Goal: Check status: Check status

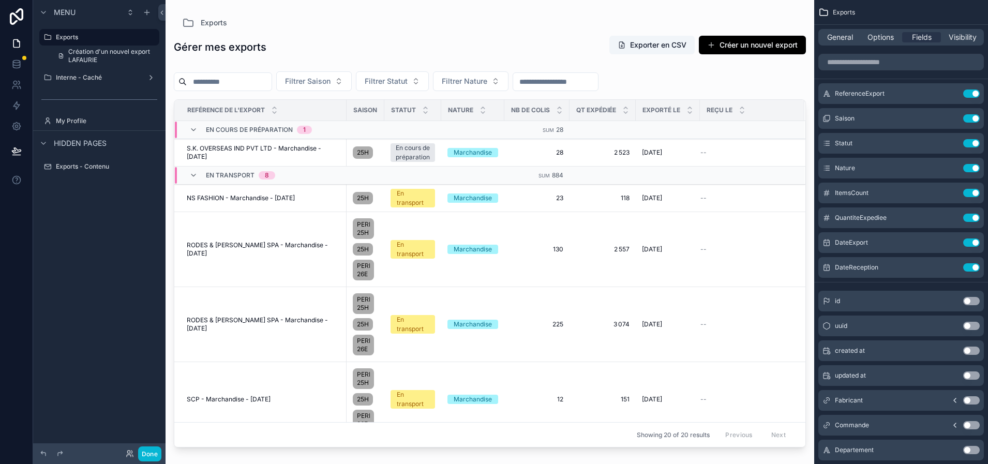
click at [527, 36] on div "scrollable content" at bounding box center [489, 225] width 648 height 451
click at [317, 157] on span "S.K. OVERSEAS IND PVT LTD - Marchandise - [DATE]" at bounding box center [264, 152] width 154 height 17
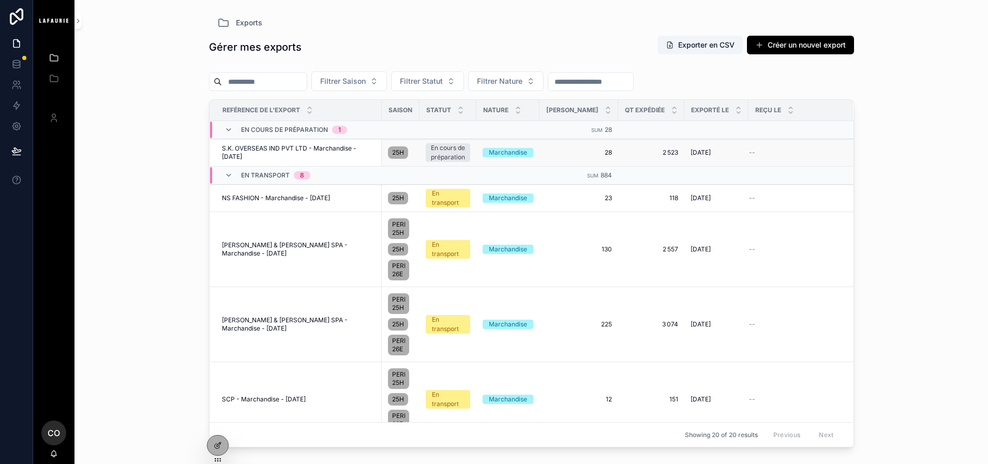
click at [367, 161] on span "S.K. OVERSEAS IND PVT LTD - Marchandise - [DATE]" at bounding box center [299, 152] width 154 height 17
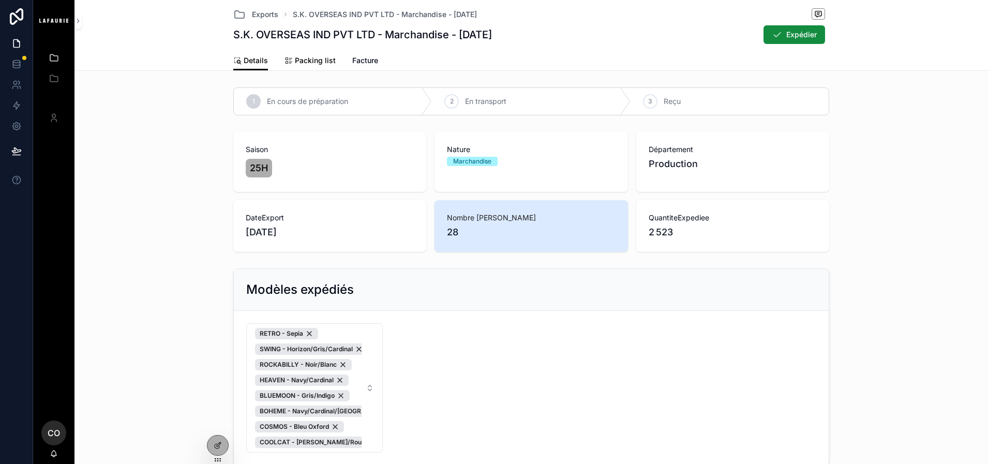
click at [295, 62] on span "Packing list" at bounding box center [315, 60] width 41 height 10
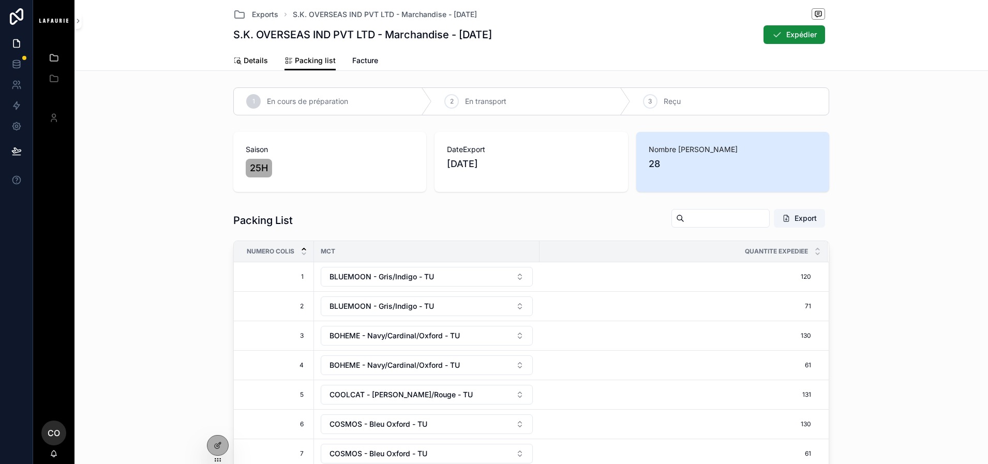
click at [244, 65] on span "Details" at bounding box center [256, 60] width 24 height 10
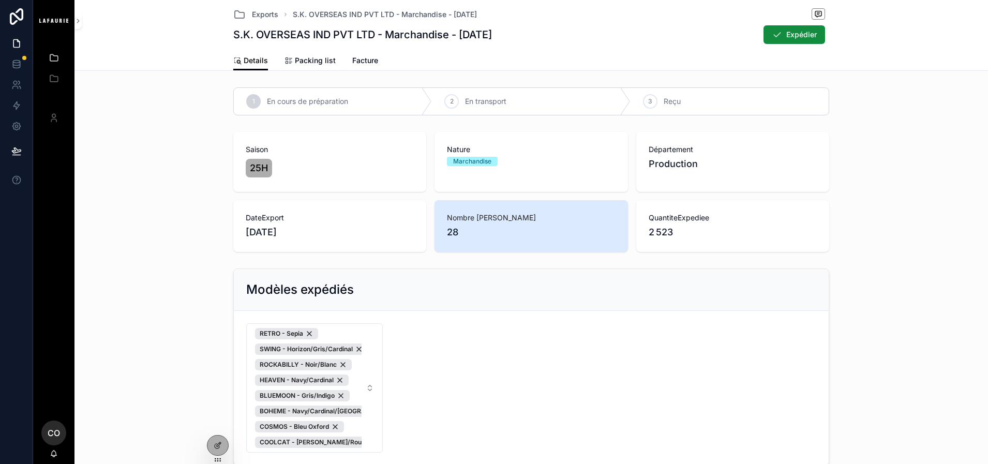
drag, startPoint x: 223, startPoint y: 39, endPoint x: 532, endPoint y: 39, distance: 308.7
click at [532, 39] on div "Exports S.K. OVERSEAS IND PVT LTD - Marchandise - 31/07/2025 S.K. OVERSEAS IND …" at bounding box center [530, 35] width 913 height 71
click at [532, 39] on div "S.K. OVERSEAS IND PVT LTD - Marchandise - 31/07/2025 Expédier" at bounding box center [531, 35] width 596 height 20
click at [185, 233] on div "Saison 25H Nature Marchandise Département Production DateExport 31/07/2025 Nomb…" at bounding box center [531, 192] width 905 height 128
click at [310, 61] on span "Packing list" at bounding box center [315, 60] width 41 height 10
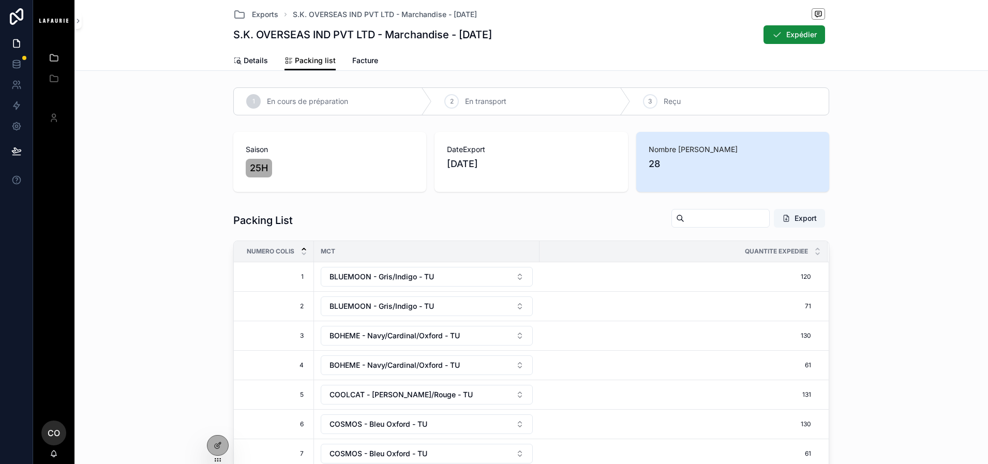
click at [160, 202] on div "1 En cours de préparation 2 En transport 3 Reçu Saison 25H DateExport 31/07/202…" at bounding box center [530, 358] width 913 height 550
click at [895, 319] on div "Packing List Export Numero colis MCT Quantite expediee 1 1 BLUEMOON - Gris/Indi…" at bounding box center [531, 401] width 905 height 394
